Goal: Find specific page/section: Find specific page/section

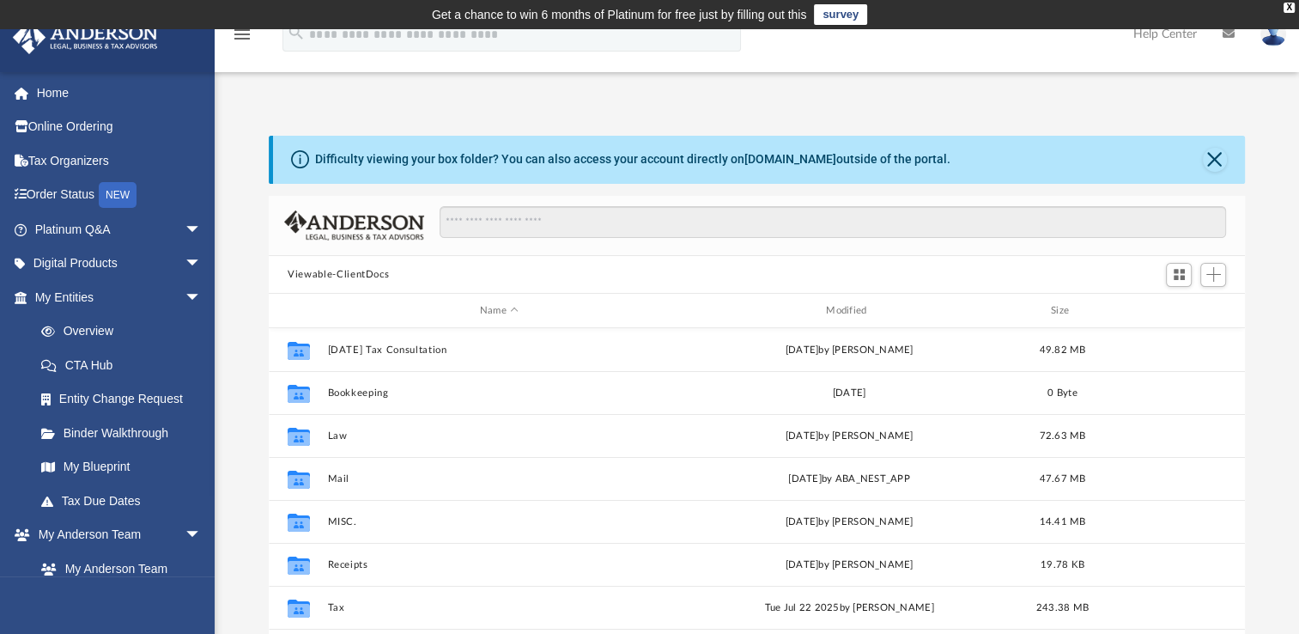
scroll to position [377, 961]
click at [185, 289] on span "arrow_drop_down" at bounding box center [202, 297] width 34 height 35
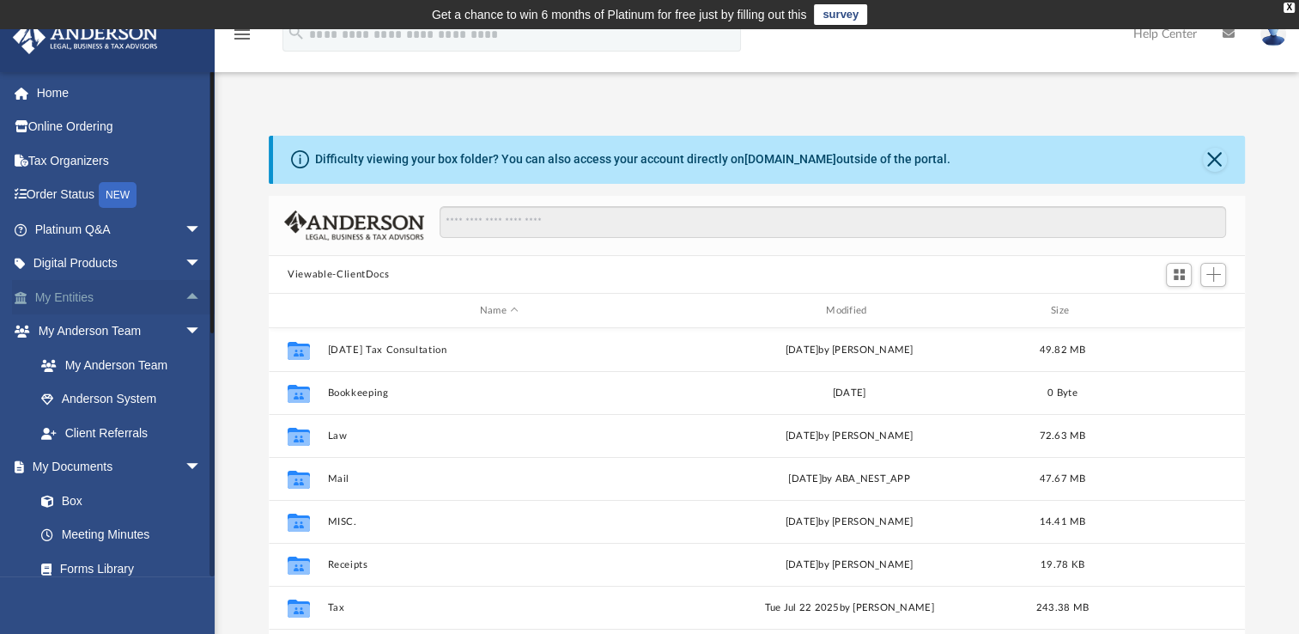
click at [185, 295] on span "arrow_drop_up" at bounding box center [202, 297] width 34 height 35
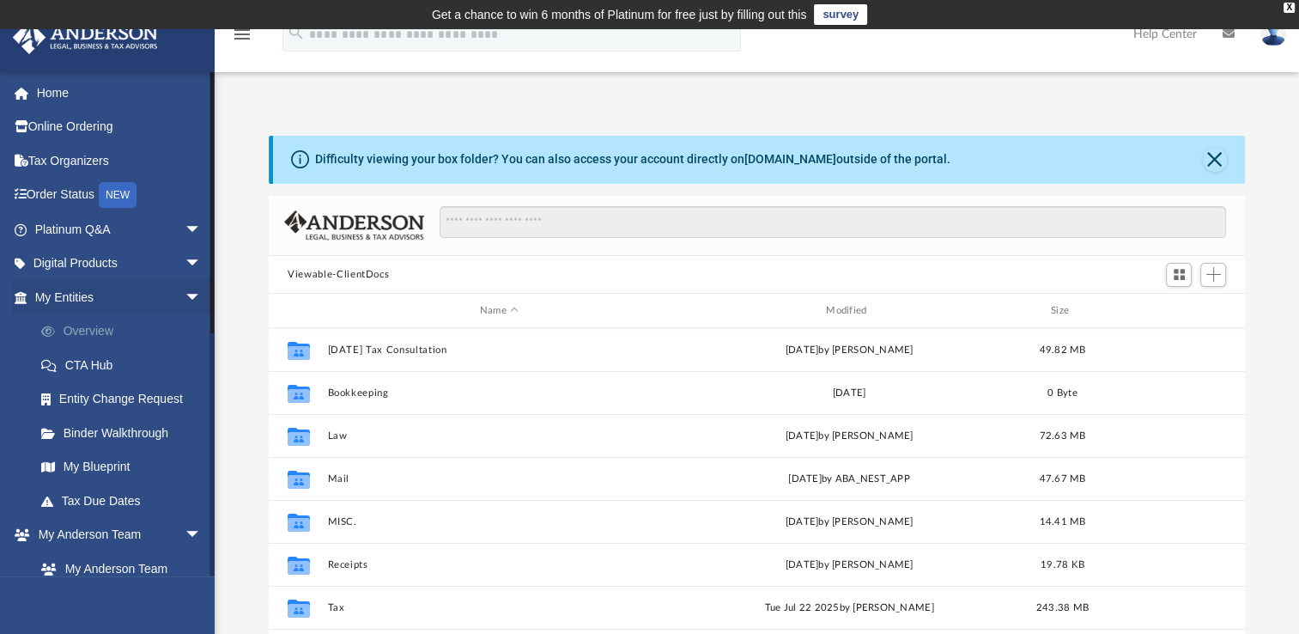
click at [114, 330] on link "Overview" at bounding box center [125, 331] width 203 height 34
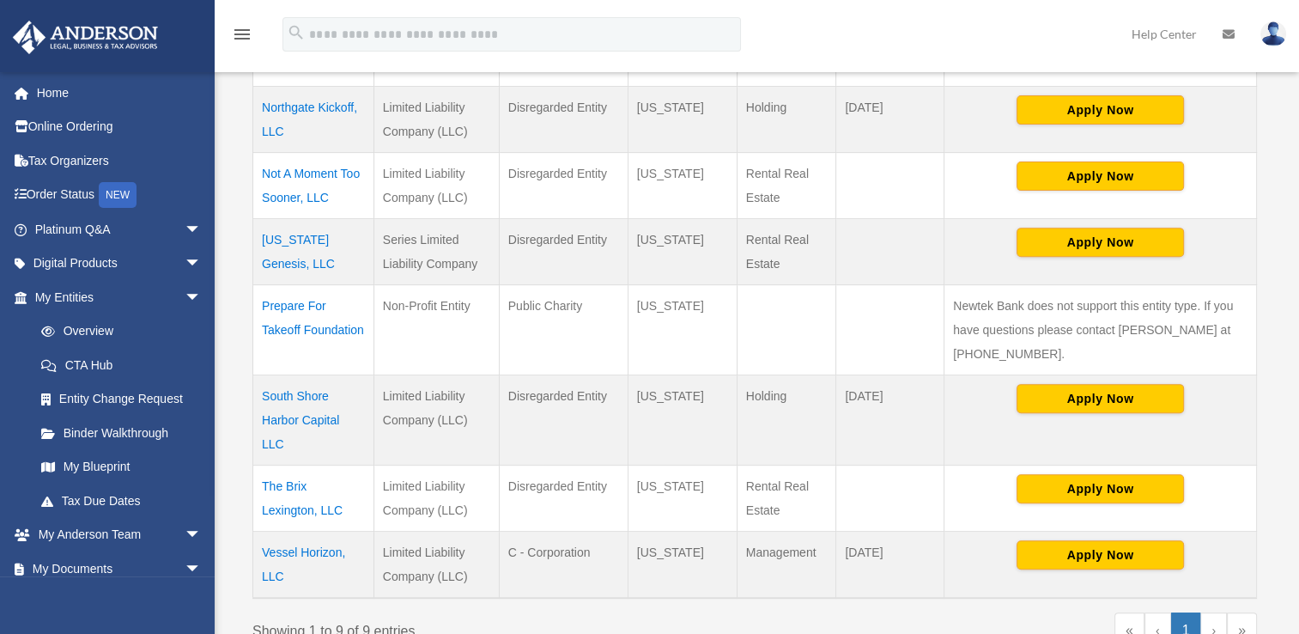
scroll to position [598, 0]
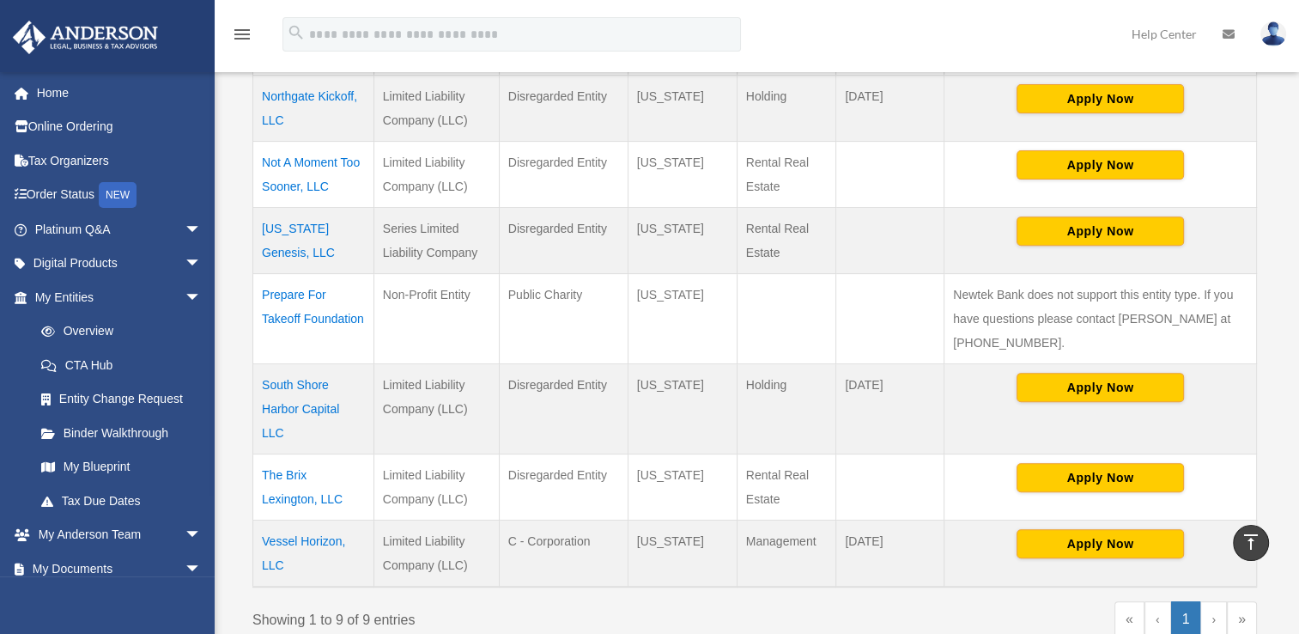
click at [334, 519] on td "Vessel Horizon, LLC" at bounding box center [313, 552] width 121 height 67
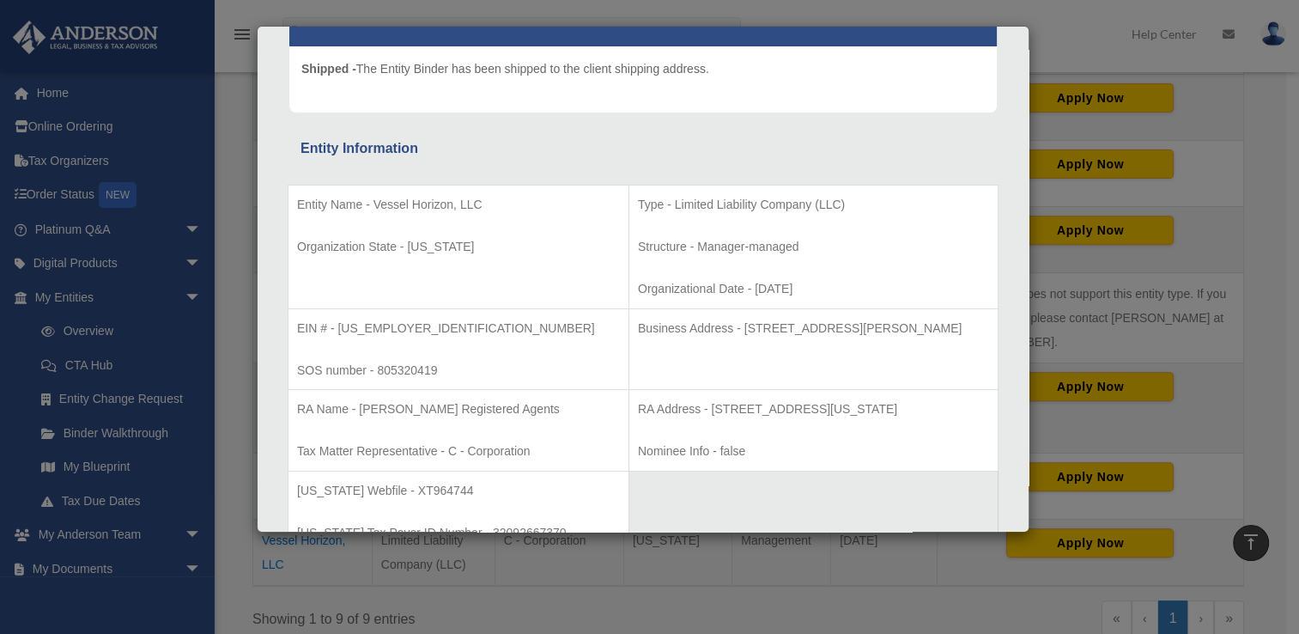
scroll to position [199, 0]
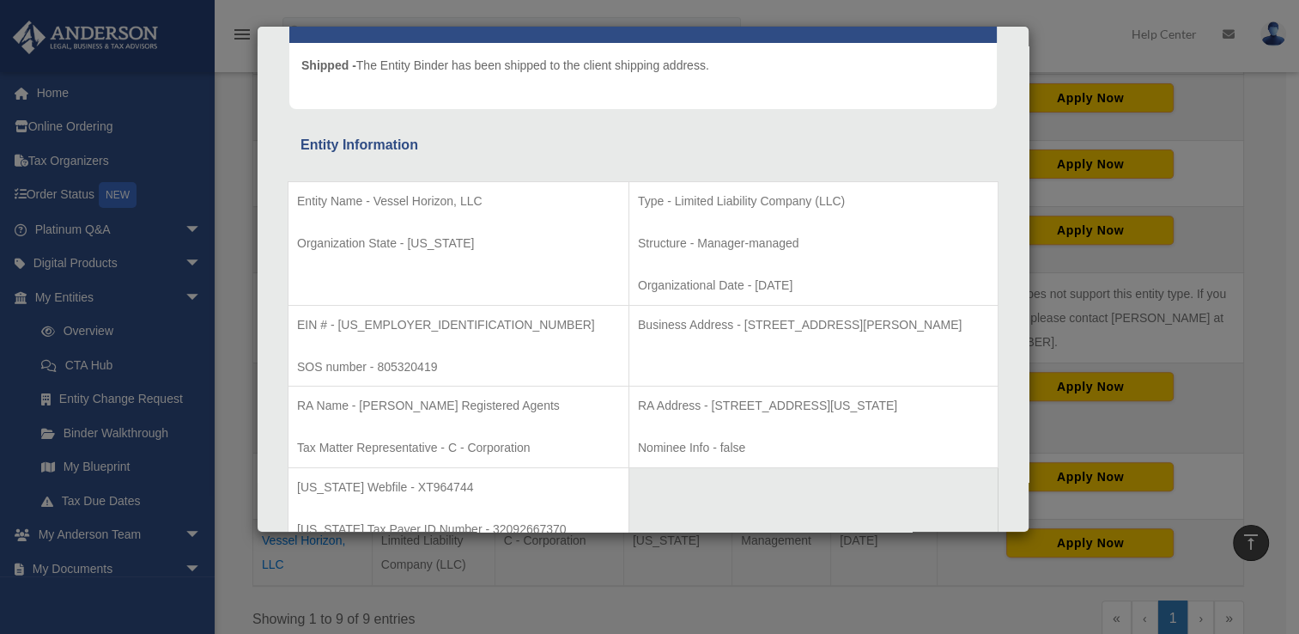
click at [1068, 228] on div "Details × Articles Sent Organizational Date" at bounding box center [649, 317] width 1299 height 634
